Goal: Communication & Community: Ask a question

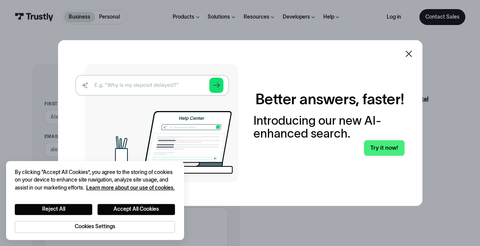
drag, startPoint x: 0, startPoint y: 0, endPoint x: 111, endPoint y: 116, distance: 160.6
click at [111, 116] on img at bounding box center [157, 123] width 163 height 118
click at [130, 214] on button "Accept All Cookies" at bounding box center [136, 209] width 77 height 11
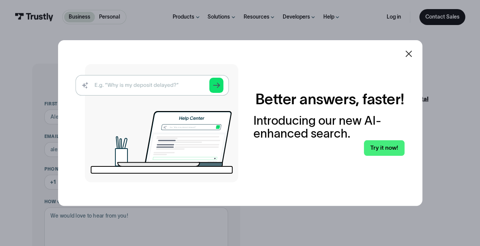
click at [413, 57] on icon at bounding box center [408, 53] width 9 height 9
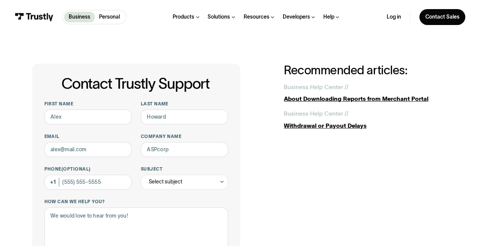
click at [413, 57] on div "Contact Trustly Support First name Last name Email Company name Phone (Optional…" at bounding box center [240, 234] width 451 height 401
click at [97, 186] on input "Phone (Optional)" at bounding box center [88, 182] width 88 height 15
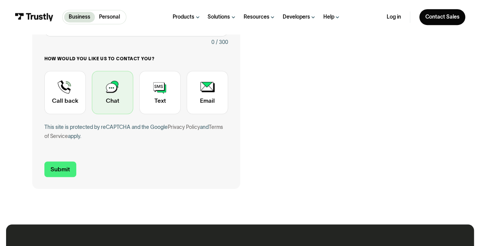
click at [113, 109] on div "Contact Trustly Support" at bounding box center [112, 92] width 41 height 43
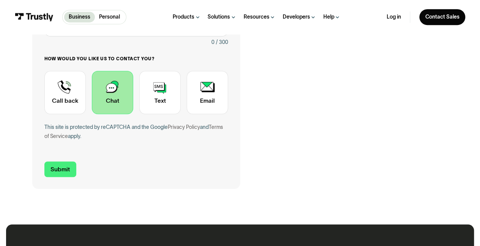
click at [113, 109] on div "Contact Trustly Support" at bounding box center [112, 92] width 41 height 43
click at [67, 170] on input "Submit" at bounding box center [60, 170] width 32 height 16
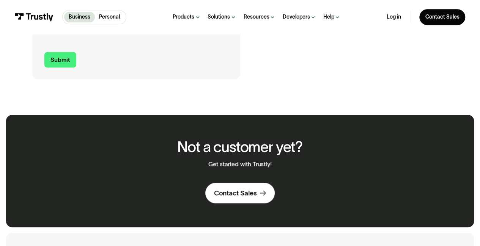
scroll to position [110, 0]
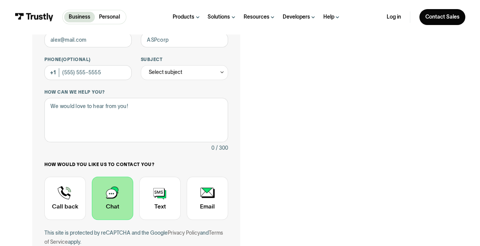
click at [120, 202] on div "Contact Trustly Support" at bounding box center [112, 198] width 41 height 43
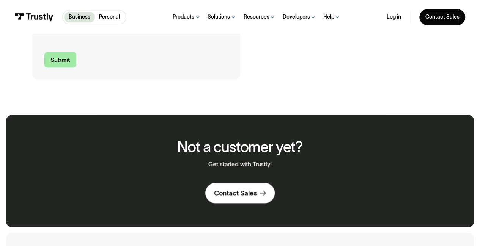
click at [49, 63] on input "Submit" at bounding box center [60, 60] width 32 height 16
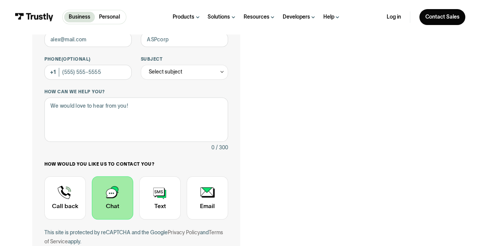
scroll to position [0, 0]
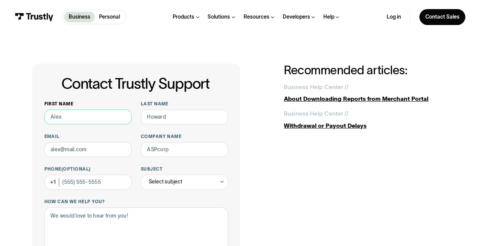
click at [68, 114] on input "First name" at bounding box center [88, 117] width 88 height 15
type input "Sheila"
type input "Michalek"
type input "etp40@msn.com"
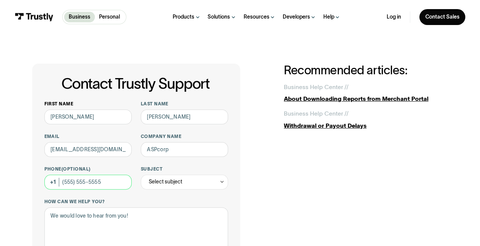
type input "(630) 222-4156"
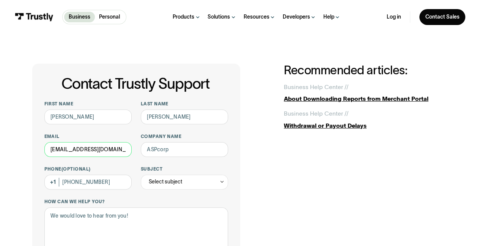
drag, startPoint x: 79, startPoint y: 144, endPoint x: 155, endPoint y: 161, distance: 78.1
click at [155, 161] on div "First name Sheila Last name Michalek Email etp40@msn.com Company name Phone (Op…" at bounding box center [136, 233] width 184 height 265
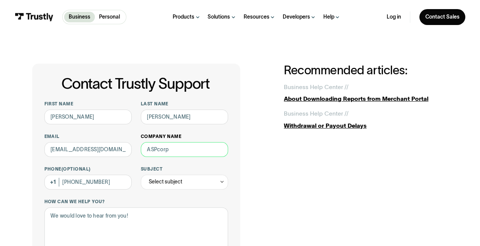
click at [193, 155] on input "Company name" at bounding box center [185, 149] width 88 height 15
click at [192, 152] on input "Company name" at bounding box center [185, 149] width 88 height 15
click at [203, 150] on input "Company name" at bounding box center [185, 149] width 88 height 15
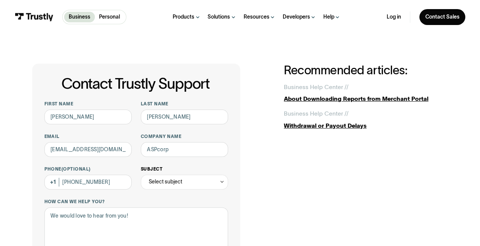
click at [221, 181] on icon "Contact Trustly Support" at bounding box center [221, 182] width 5 height 6
click at [223, 182] on icon "Contact Trustly Support" at bounding box center [221, 182] width 5 height 6
click at [185, 238] on div "Contact Trustly Support" at bounding box center [185, 238] width 82 height 12
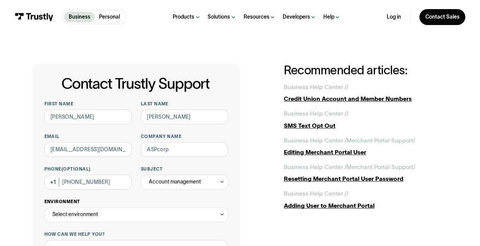
click at [223, 217] on icon "Contact Trustly Support" at bounding box center [221, 215] width 5 height 6
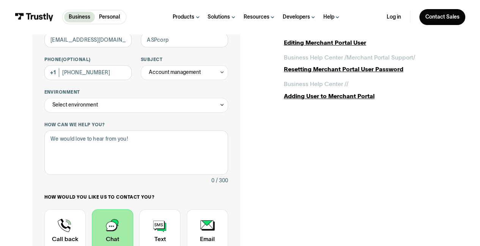
scroll to position [109, 0]
click at [223, 107] on icon "Contact Trustly Support" at bounding box center [221, 106] width 5 height 6
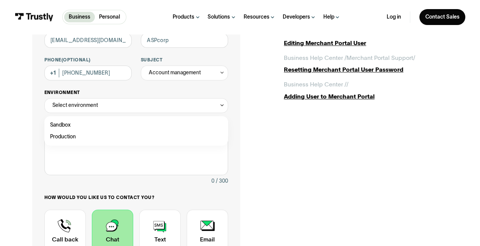
click at [223, 107] on icon "Contact Trustly Support" at bounding box center [221, 106] width 5 height 6
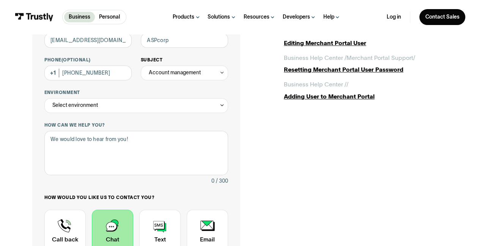
click at [227, 72] on div "Account management" at bounding box center [185, 73] width 88 height 15
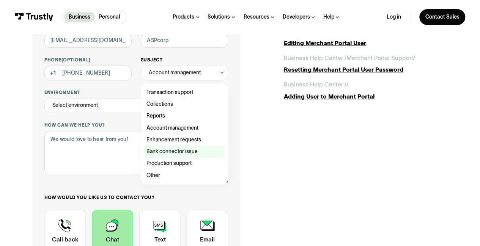
click at [169, 150] on div "Contact Trustly Support" at bounding box center [185, 152] width 82 height 12
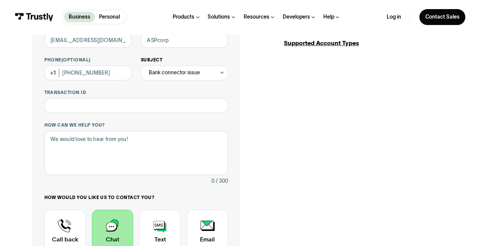
click at [224, 71] on icon "Contact Trustly Support" at bounding box center [221, 73] width 5 height 6
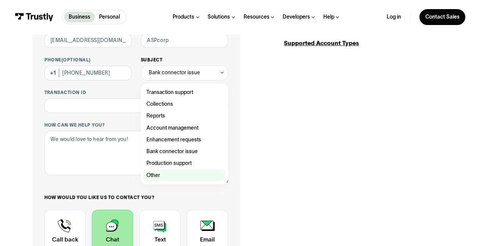
click at [152, 174] on div "Contact Trustly Support" at bounding box center [185, 176] width 82 height 12
type input "*****"
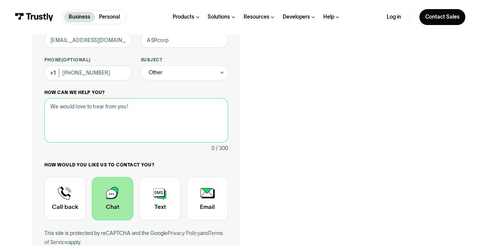
click at [55, 107] on textarea "How can we help you?" at bounding box center [136, 120] width 184 height 44
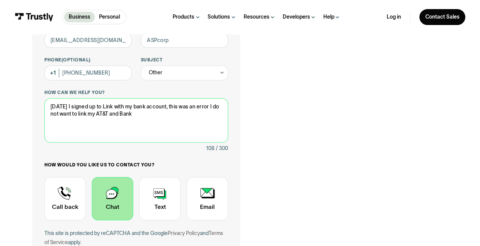
type textarea "Yesterday I signed up to Link with my bank account, this was an error I do not …"
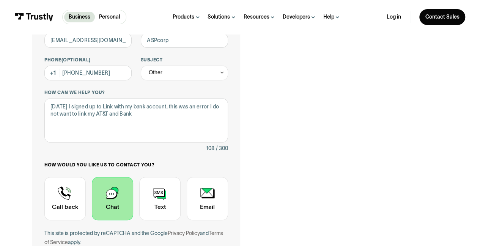
click at [120, 195] on div "Contact Trustly Support" at bounding box center [112, 198] width 41 height 43
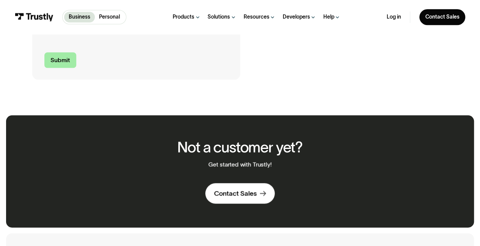
click at [71, 63] on input "Submit" at bounding box center [60, 60] width 32 height 16
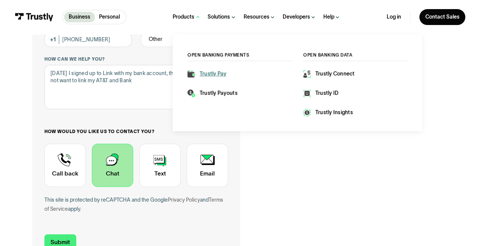
click at [196, 73] on link "Trustly Pay" at bounding box center [207, 74] width 39 height 8
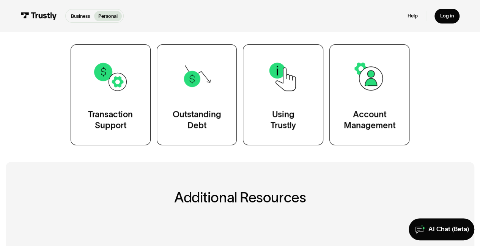
scroll to position [137, 0]
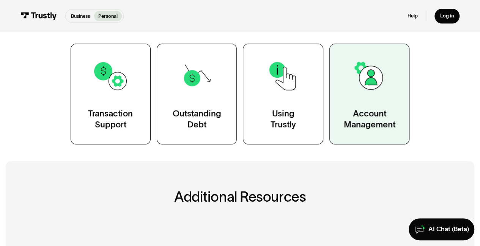
click at [374, 114] on div "Account Management" at bounding box center [370, 119] width 52 height 22
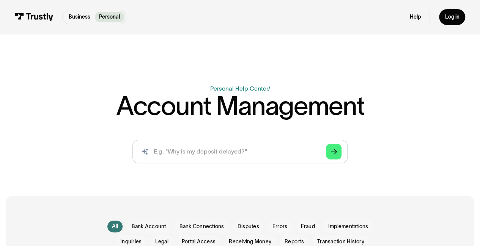
scroll to position [15, 0]
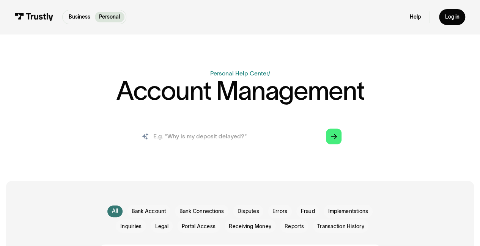
click at [166, 137] on input "search" at bounding box center [240, 137] width 215 height 24
type input "I need to cancel my TRUSTLY connection"
click at [330, 141] on link "Arrow Right" at bounding box center [334, 137] width 16 height 16
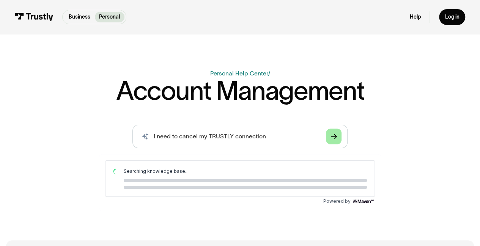
scroll to position [0, 0]
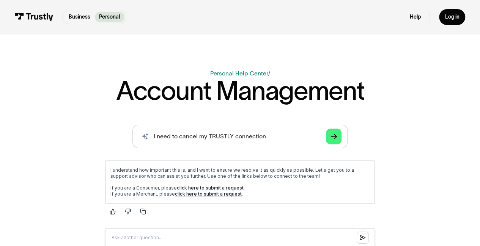
click at [210, 186] on link "click here to submit a request" at bounding box center [210, 188] width 67 height 6
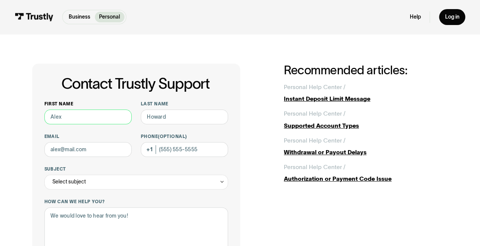
click at [121, 114] on input "First name" at bounding box center [88, 117] width 88 height 15
type input "Sheila"
type input "Michalek"
type input "etp40@msn.com"
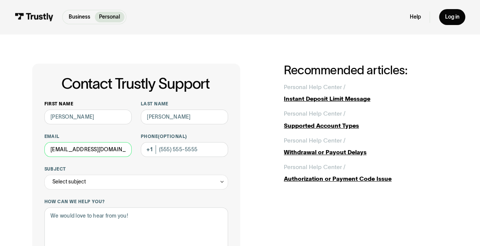
type input "(630) 222-4156"
click at [224, 181] on icon "Contact Trustly Support" at bounding box center [221, 182] width 5 height 6
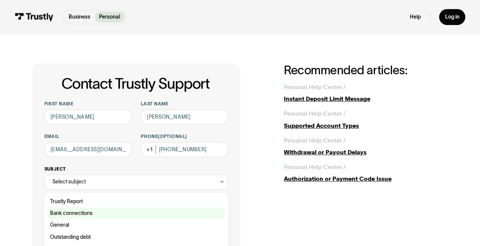
click at [93, 212] on div "Contact Trustly Support" at bounding box center [136, 214] width 178 height 12
type input "**********"
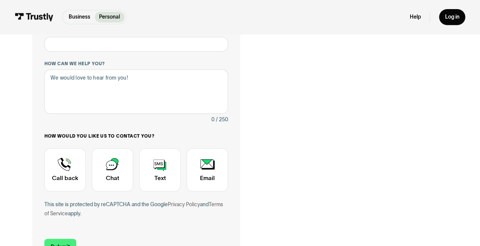
scroll to position [170, 0]
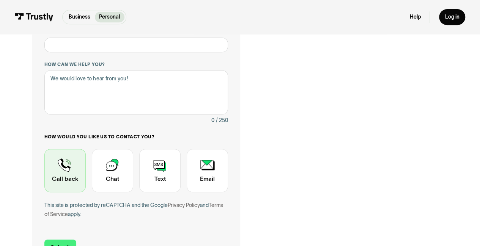
click at [66, 181] on div "Contact Trustly Support" at bounding box center [64, 170] width 41 height 43
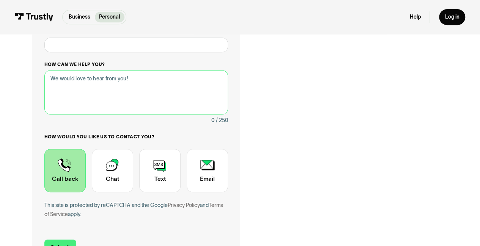
click at [63, 95] on textarea "How can we help you?" at bounding box center [136, 92] width 184 height 44
drag, startPoint x: 63, startPoint y: 95, endPoint x: 328, endPoint y: 146, distance: 270.3
click at [328, 146] on div "**********" at bounding box center [240, 81] width 416 height 374
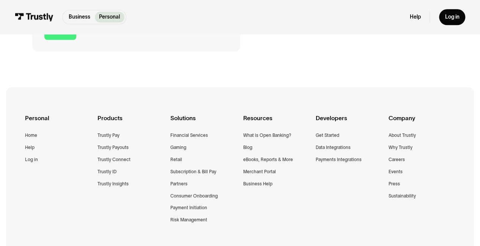
scroll to position [246, 0]
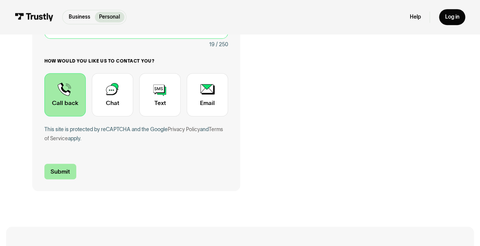
type textarea "Cancel Trustly link"
click at [69, 174] on input "Submit" at bounding box center [60, 172] width 32 height 16
type input "+16302224156"
